Goal: Task Accomplishment & Management: Manage account settings

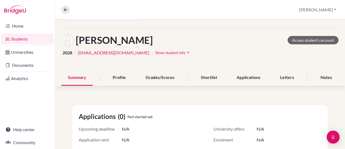
scroll to position [16, 0]
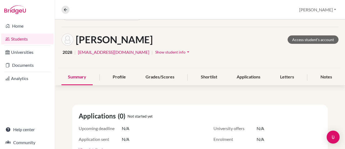
click at [155, 53] on span "Show student info" at bounding box center [170, 52] width 30 height 5
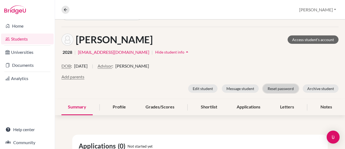
click at [276, 90] on button "Reset password" at bounding box center [280, 88] width 35 height 8
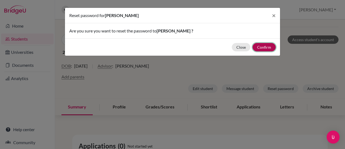
click at [263, 48] on button "Confirm" at bounding box center [264, 47] width 23 height 8
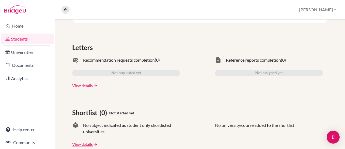
scroll to position [0, 0]
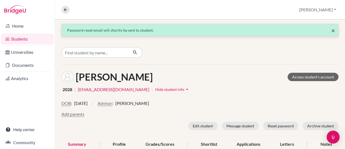
click at [332, 32] on span "×" at bounding box center [334, 30] width 4 height 8
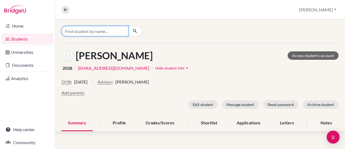
click at [92, 30] on input "Find student by name..." at bounding box center [95, 31] width 67 height 10
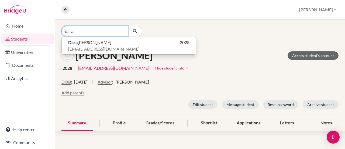
type input "dara"
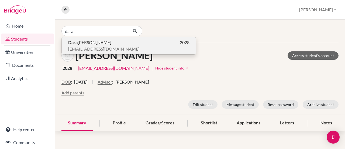
click at [79, 43] on span "[PERSON_NAME]" at bounding box center [89, 42] width 43 height 6
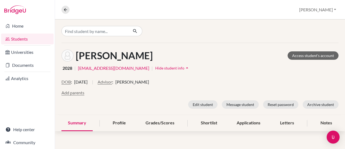
click at [156, 67] on span "Hide student info" at bounding box center [169, 68] width 29 height 5
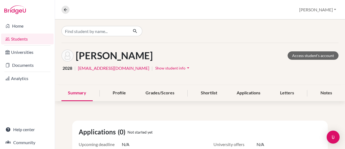
click at [156, 67] on span "Show student info" at bounding box center [170, 68] width 30 height 5
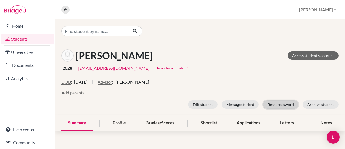
click at [278, 103] on button "Reset password" at bounding box center [280, 104] width 35 height 8
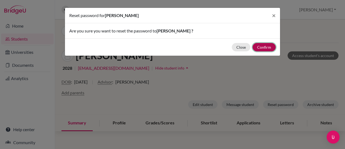
click at [268, 47] on button "Confirm" at bounding box center [264, 47] width 23 height 8
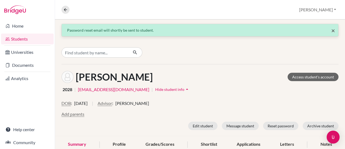
click at [332, 30] on span "×" at bounding box center [334, 30] width 4 height 8
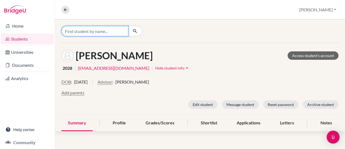
click at [109, 31] on input "Find student by name..." at bounding box center [95, 31] width 67 height 10
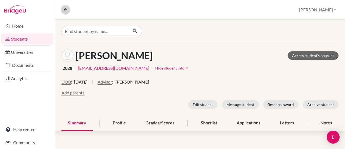
click at [63, 12] on icon at bounding box center [65, 9] width 5 height 5
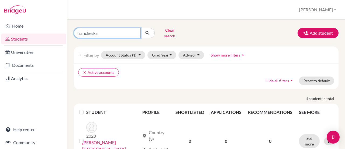
click at [135, 30] on input "francheska" at bounding box center [107, 33] width 67 height 10
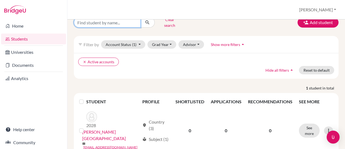
scroll to position [15, 0]
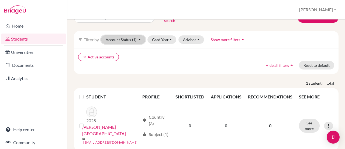
click at [140, 37] on button "Account Status (1)" at bounding box center [123, 39] width 44 height 8
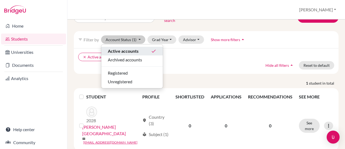
click at [138, 48] on span "Active accounts" at bounding box center [123, 51] width 31 height 6
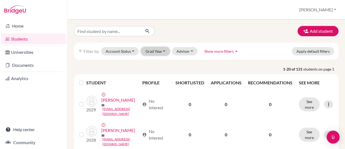
click at [154, 50] on button "Grad Year" at bounding box center [155, 51] width 29 height 8
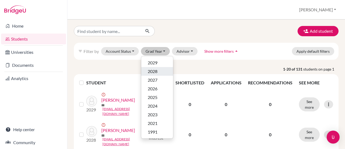
click at [154, 71] on span "2028" at bounding box center [153, 71] width 10 height 6
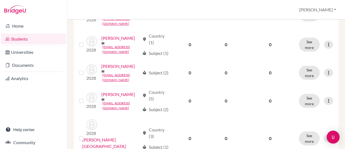
scroll to position [120, 0]
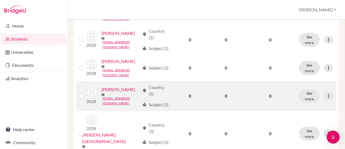
click at [115, 93] on link "[PERSON_NAME]" at bounding box center [118, 89] width 34 height 6
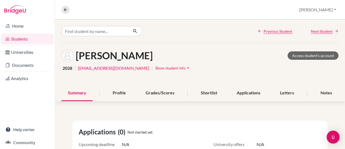
click at [156, 67] on span "Show student info" at bounding box center [170, 68] width 30 height 5
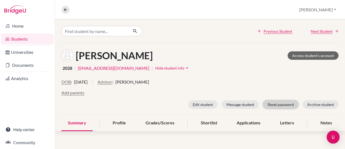
click at [275, 104] on button "Reset password" at bounding box center [280, 104] width 35 height 8
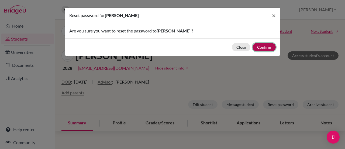
click at [266, 45] on button "Confirm" at bounding box center [264, 47] width 23 height 8
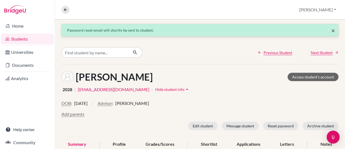
click at [332, 30] on span "×" at bounding box center [334, 30] width 4 height 8
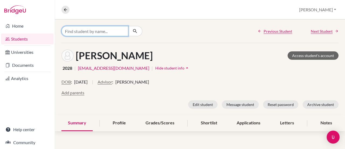
click at [98, 32] on input "Find student by name..." at bounding box center [95, 31] width 67 height 10
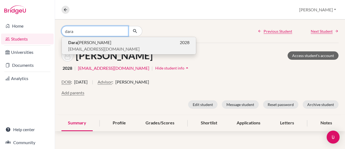
type input "dara"
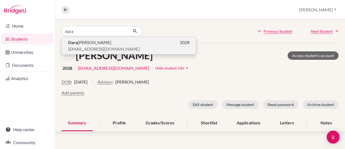
click at [90, 45] on p "[PERSON_NAME] 2028" at bounding box center [128, 42] width 121 height 6
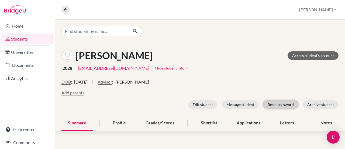
click at [278, 105] on button "Reset password" at bounding box center [280, 104] width 35 height 8
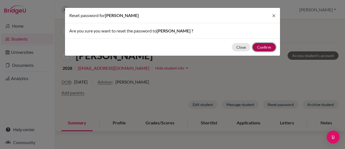
click at [268, 45] on button "Confirm" at bounding box center [264, 47] width 23 height 8
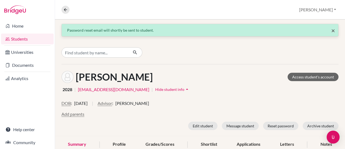
click at [332, 30] on span "×" at bounding box center [334, 30] width 4 height 8
